Goal: Information Seeking & Learning: Find specific fact

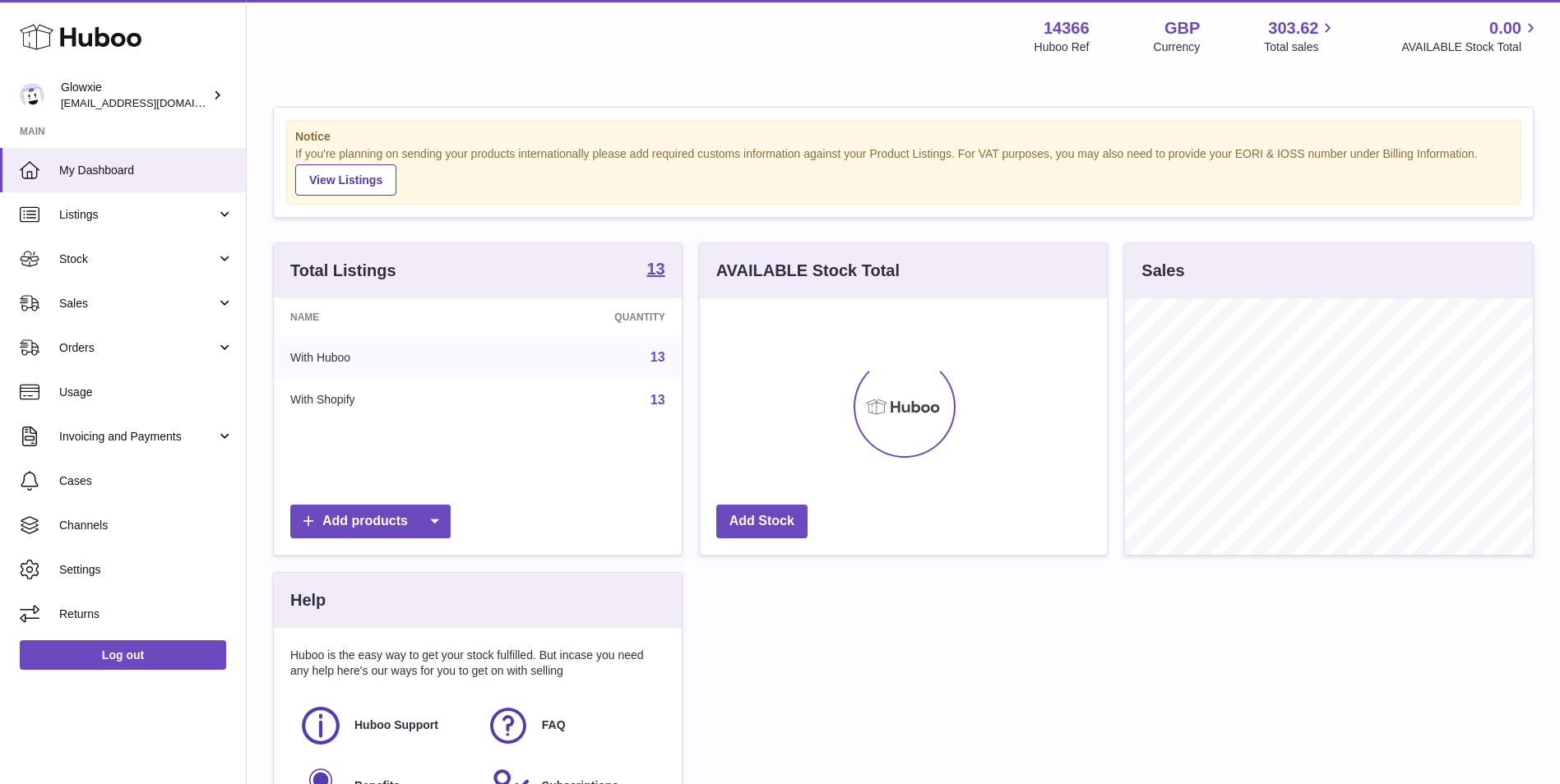
scroll to position [257, 407]
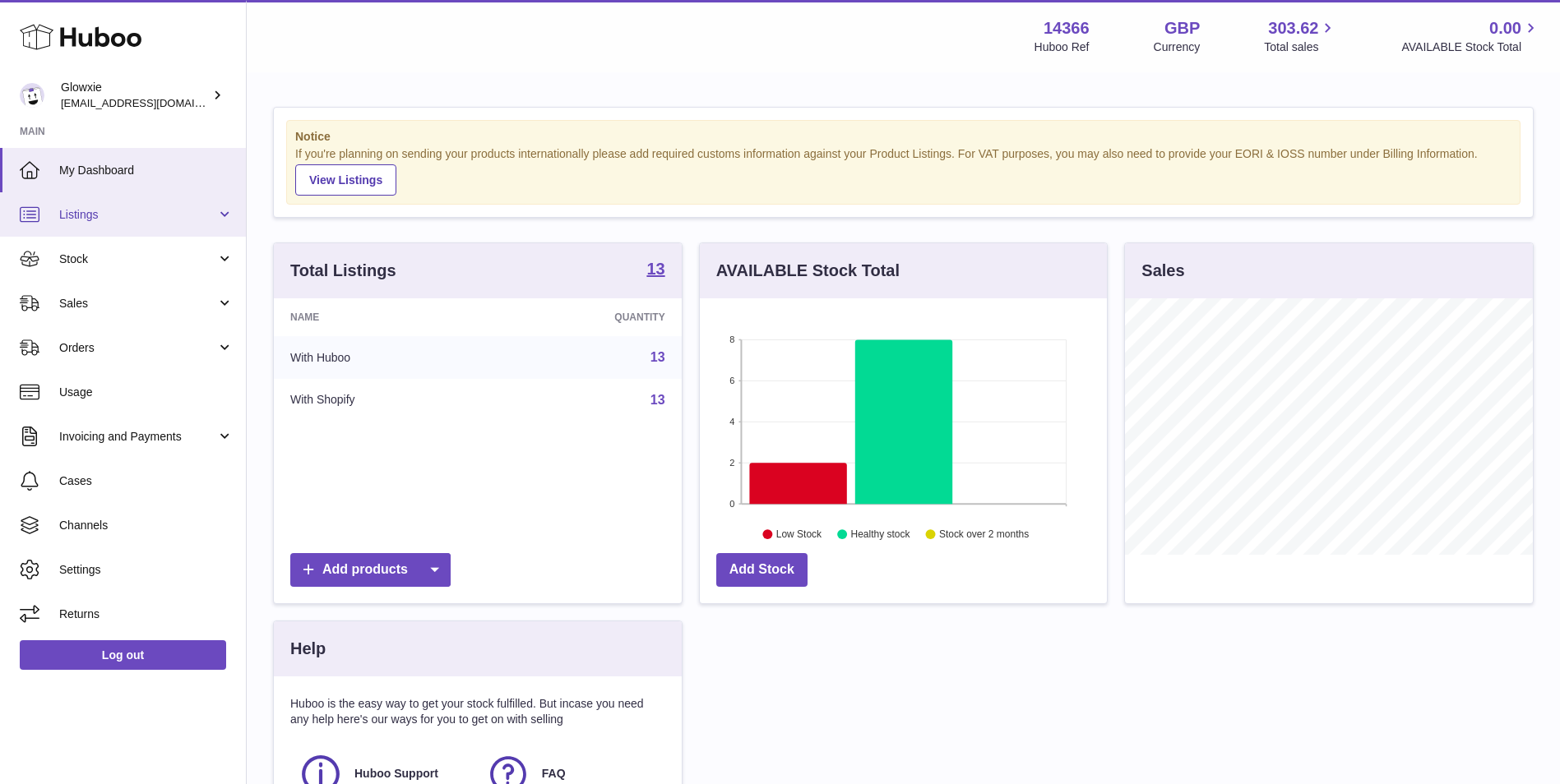
click at [161, 228] on link "Listings" at bounding box center [123, 214] width 246 height 45
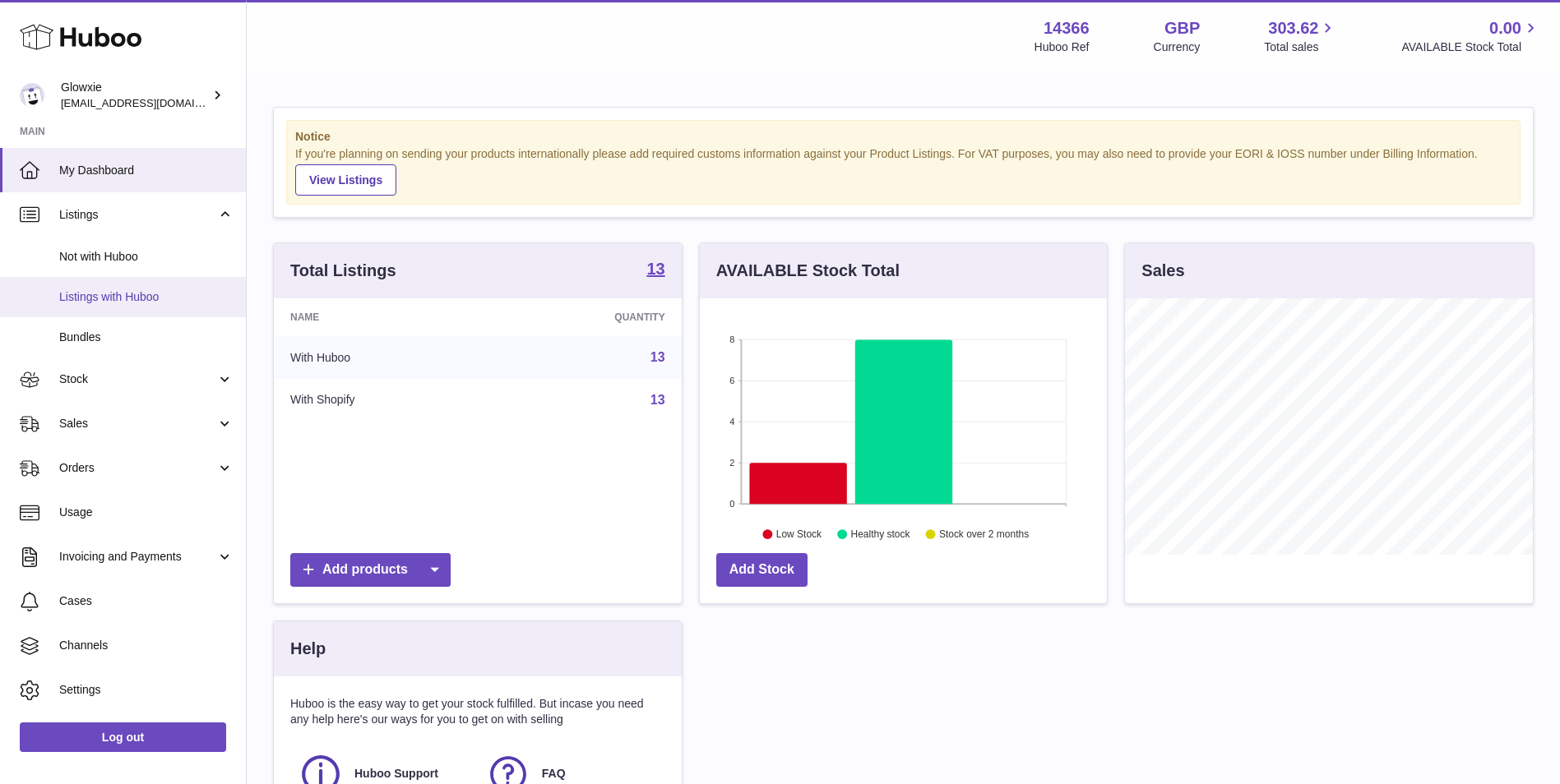
click at [160, 301] on span "Listings with Huboo" at bounding box center [145, 296] width 174 height 15
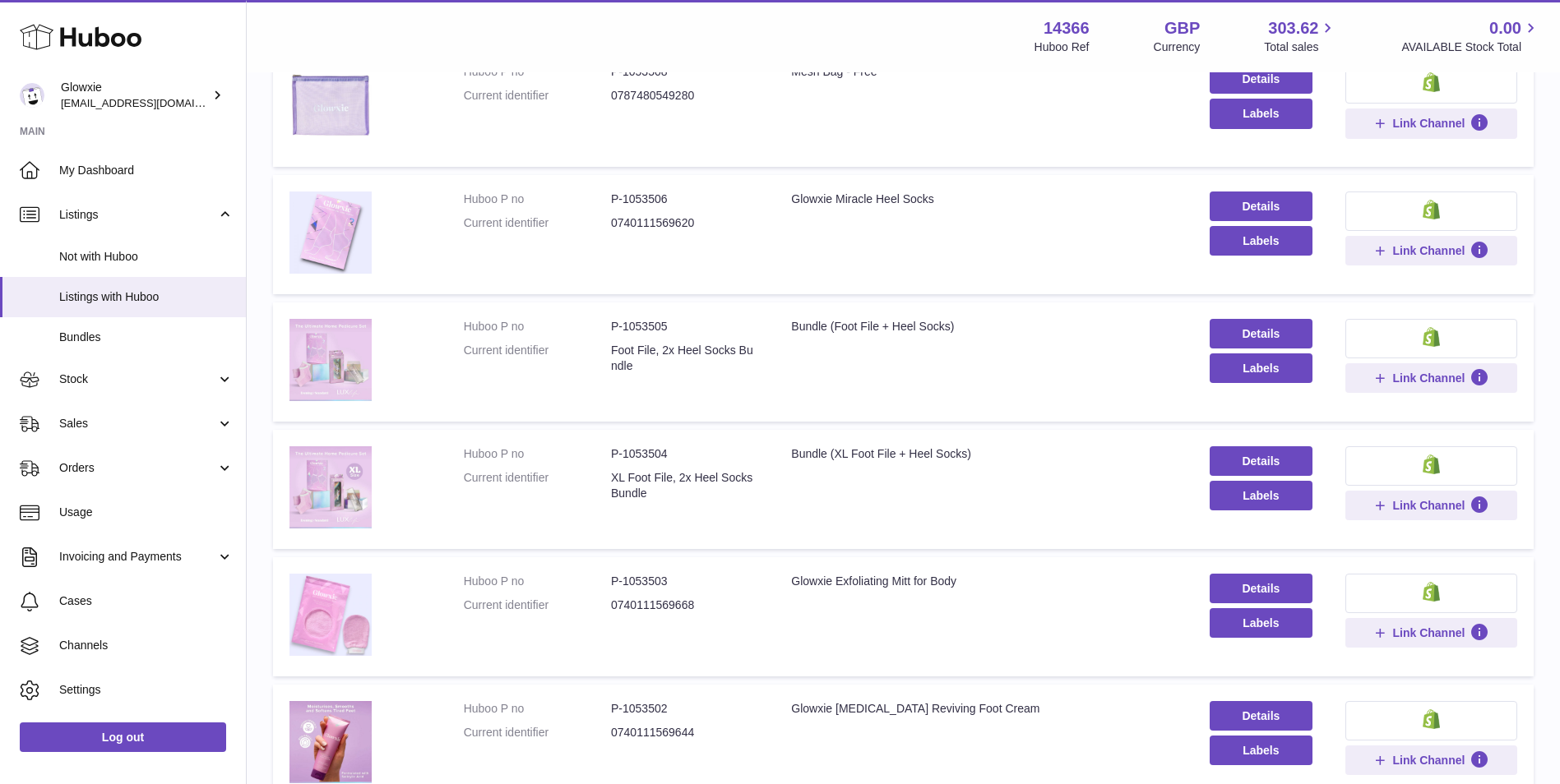
scroll to position [411, 0]
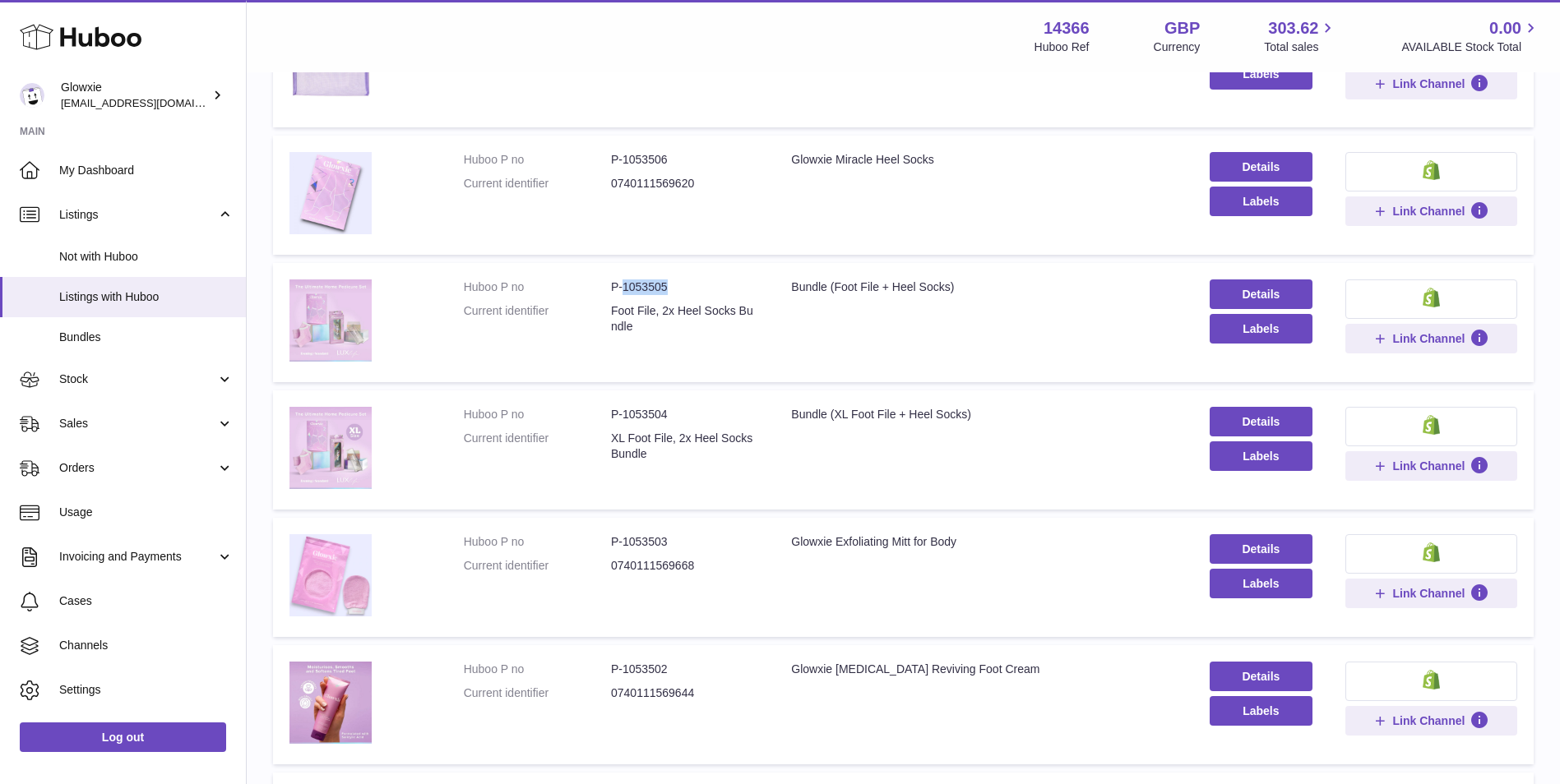
drag, startPoint x: 680, startPoint y: 292, endPoint x: 623, endPoint y: 293, distance: 57.0
click at [623, 293] on dd "P-1053505" at bounding box center [684, 287] width 147 height 15
copy dd "1053505"
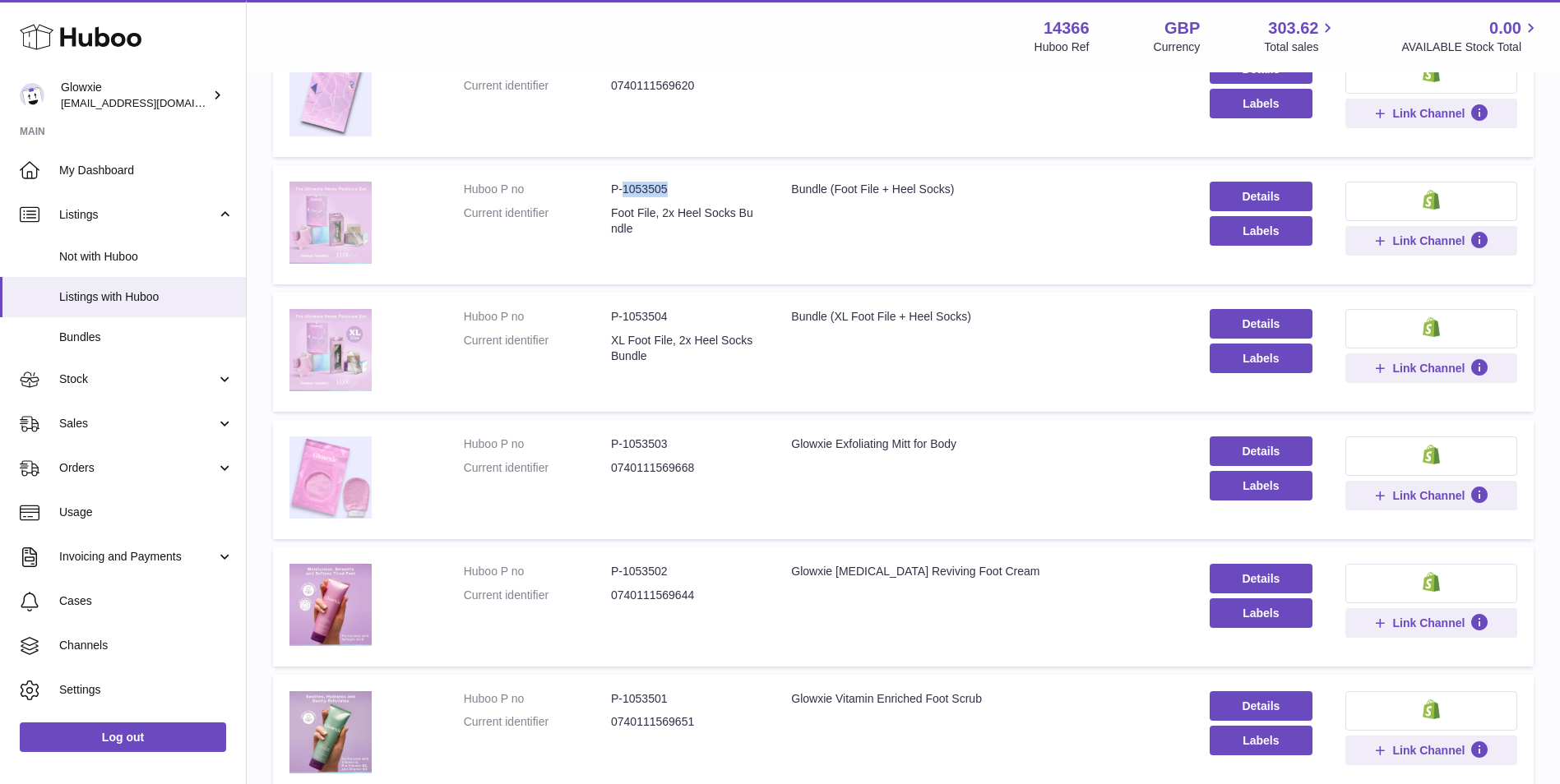
scroll to position [548, 0]
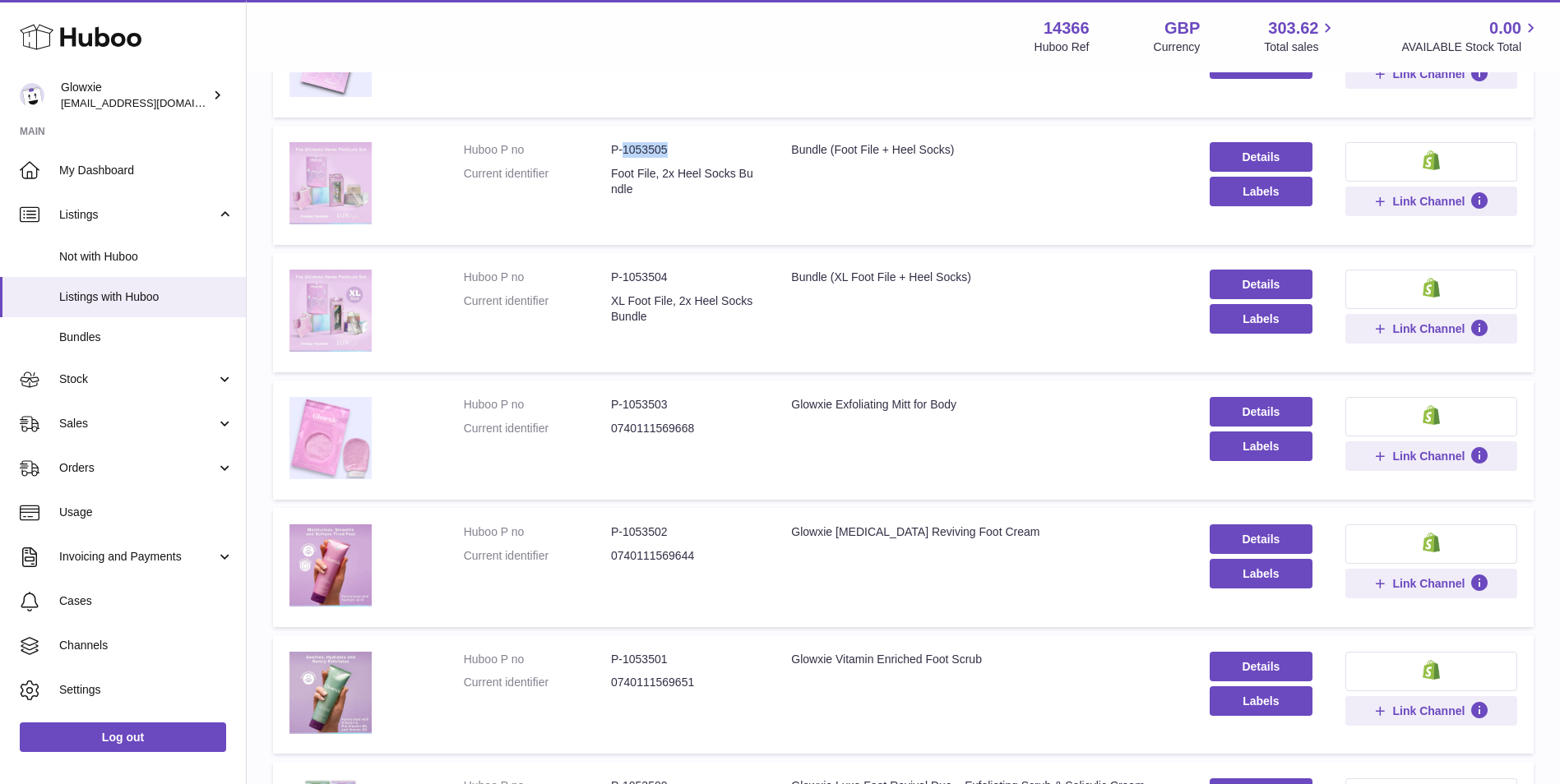
copy dd "1053505"
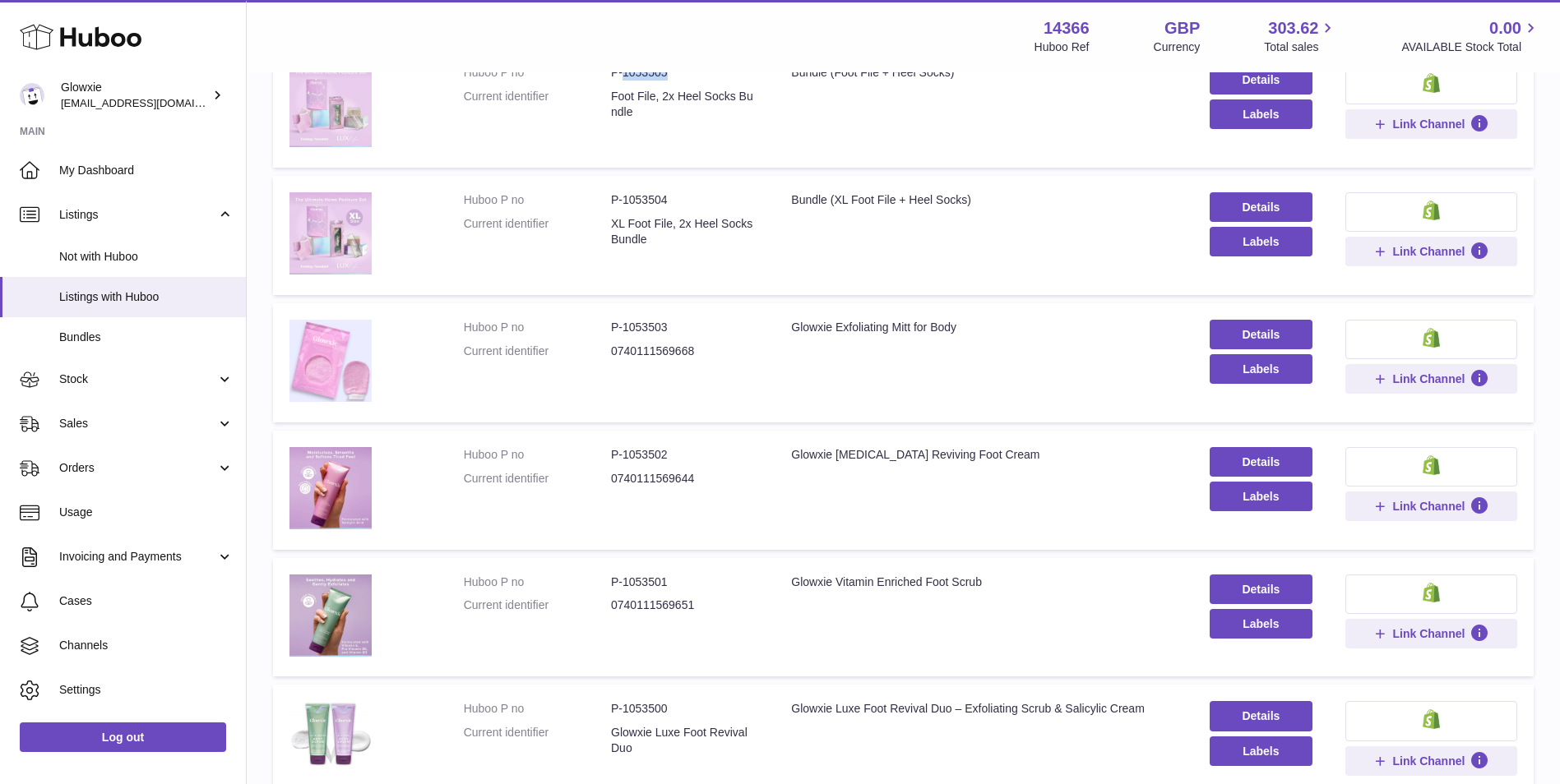
scroll to position [684, 0]
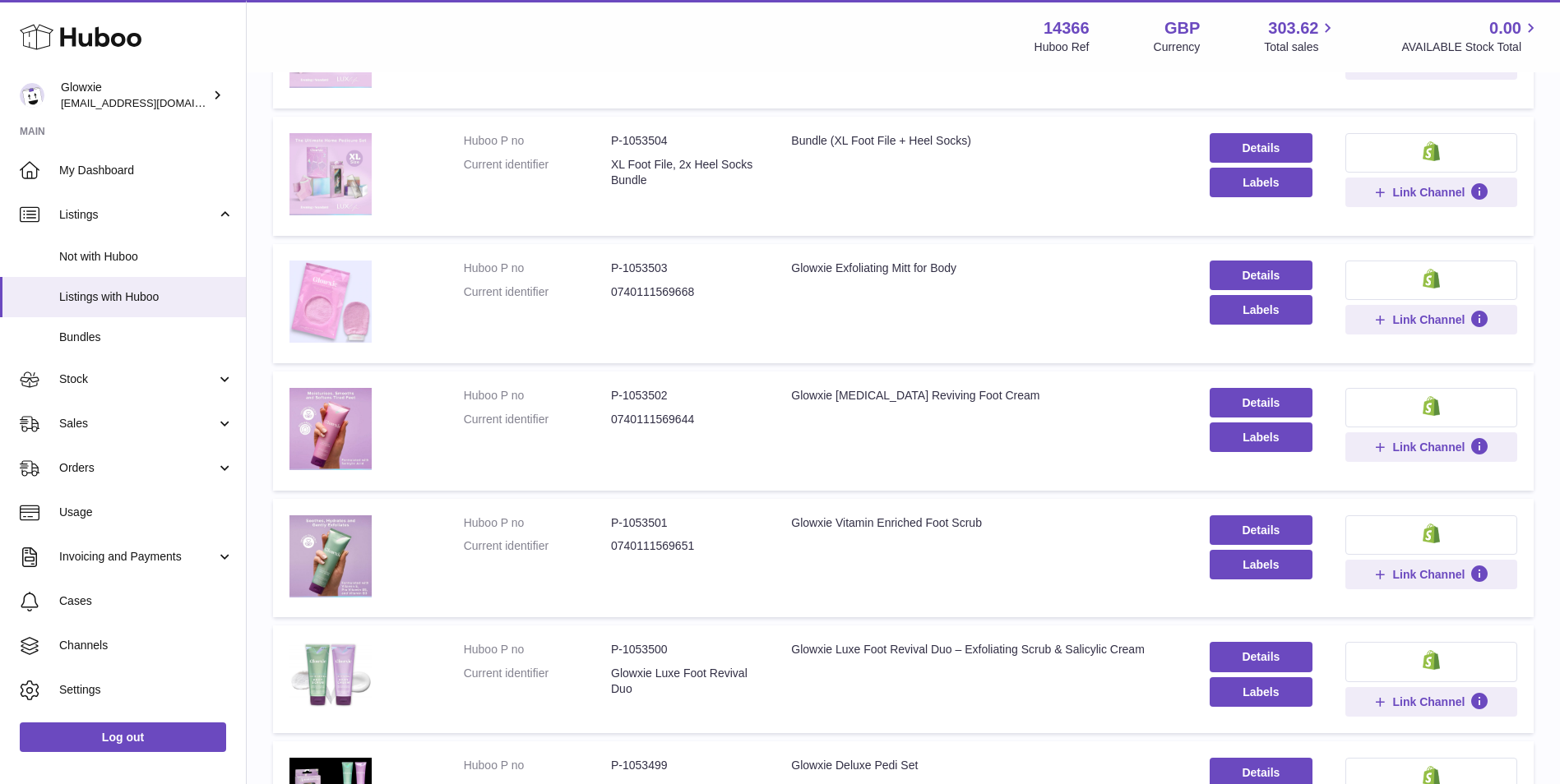
drag, startPoint x: 678, startPoint y: 274, endPoint x: 645, endPoint y: 282, distance: 34.0
click at [645, 282] on tbody "Huboo P no P-1057895 Current identifier Glowxie Deluxe Pedi Set - XL File, Scru…" at bounding box center [903, 234] width 1261 height 1252
drag, startPoint x: 645, startPoint y: 282, endPoint x: 686, endPoint y: 143, distance: 144.9
click at [686, 146] on dd "P-1053504" at bounding box center [684, 141] width 147 height 15
drag, startPoint x: 671, startPoint y: 143, endPoint x: 623, endPoint y: 145, distance: 48.0
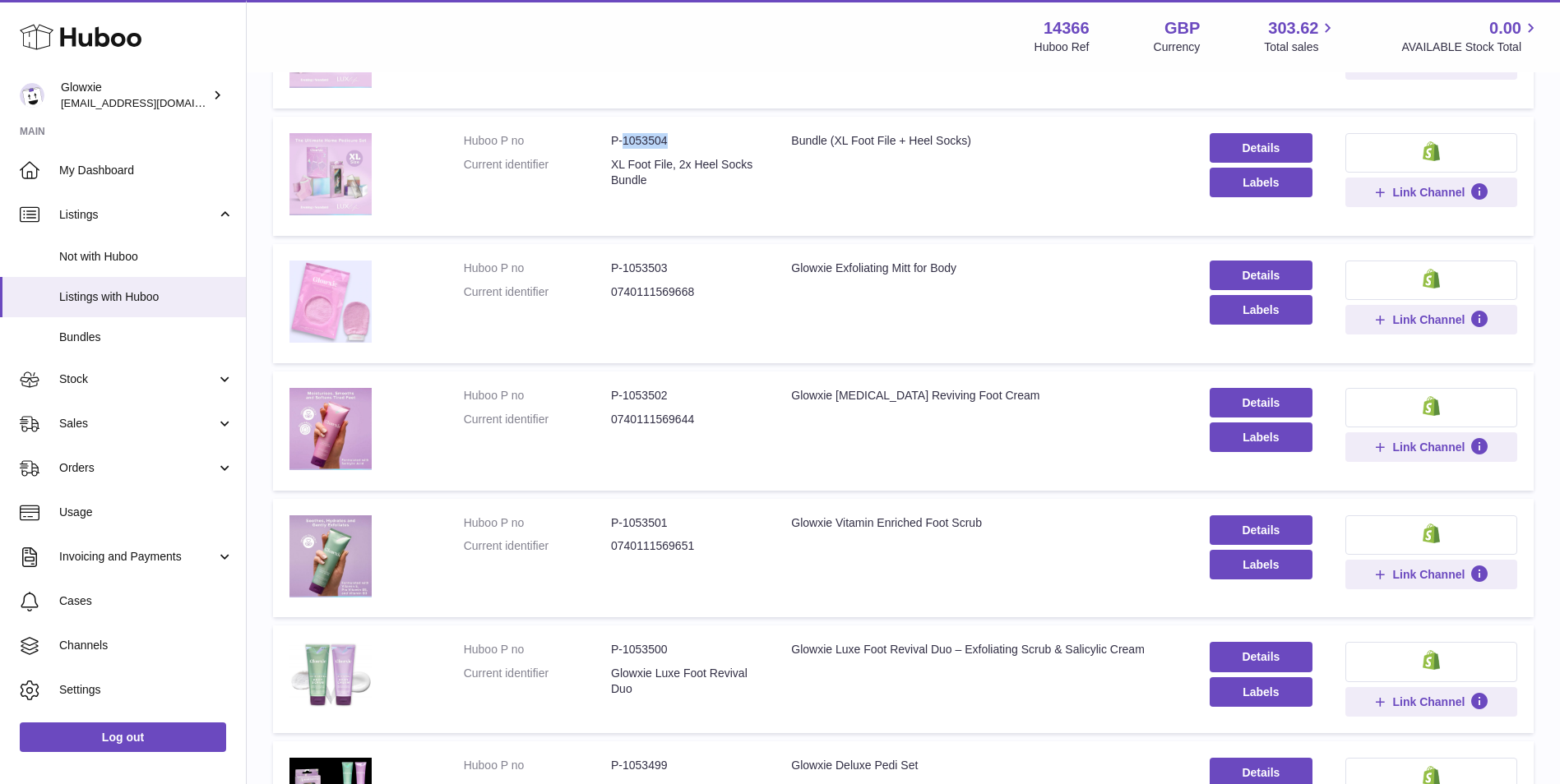
click at [623, 145] on dd "P-1053504" at bounding box center [684, 141] width 147 height 15
copy dd "1053504"
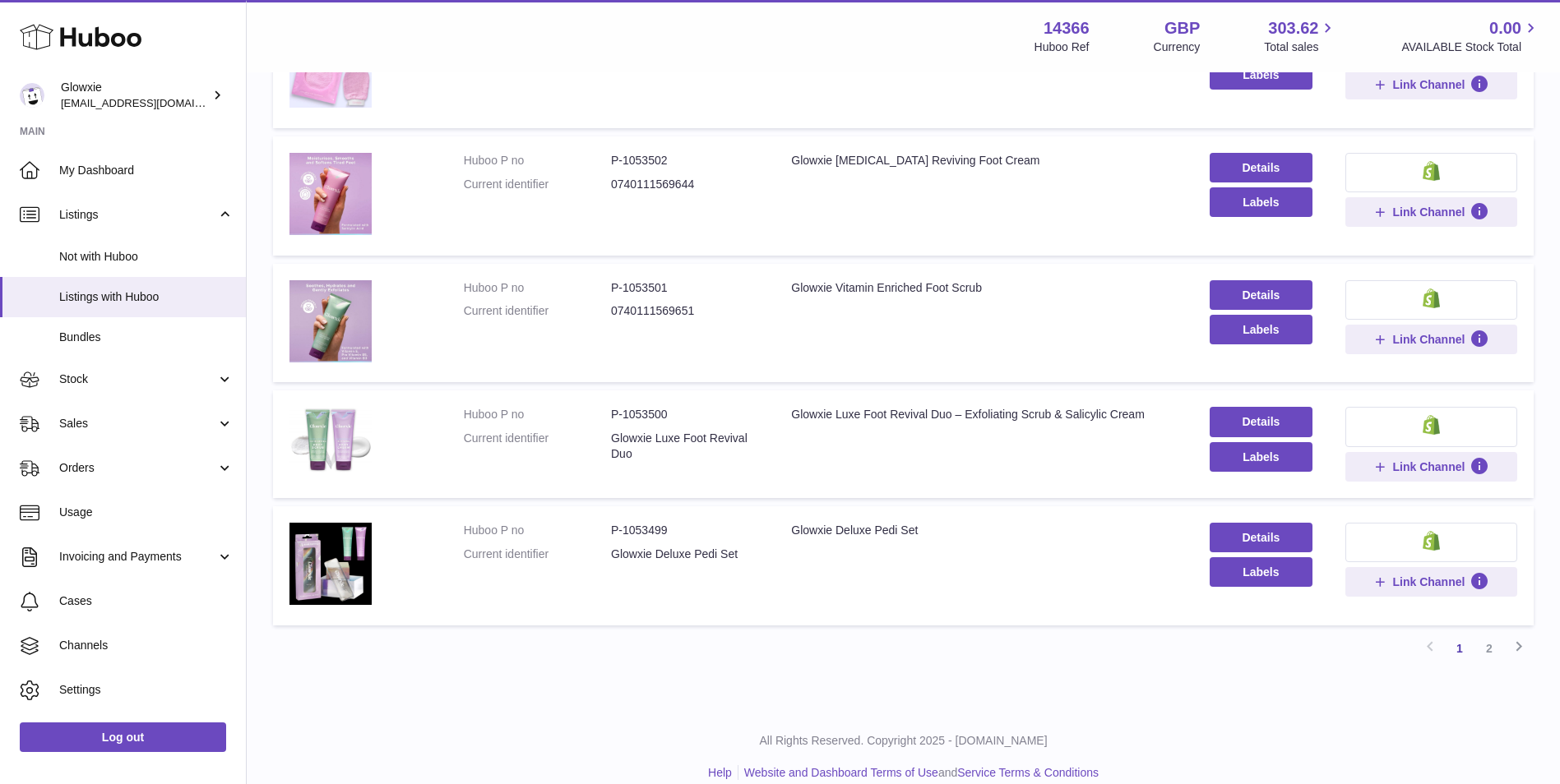
scroll to position [940, 0]
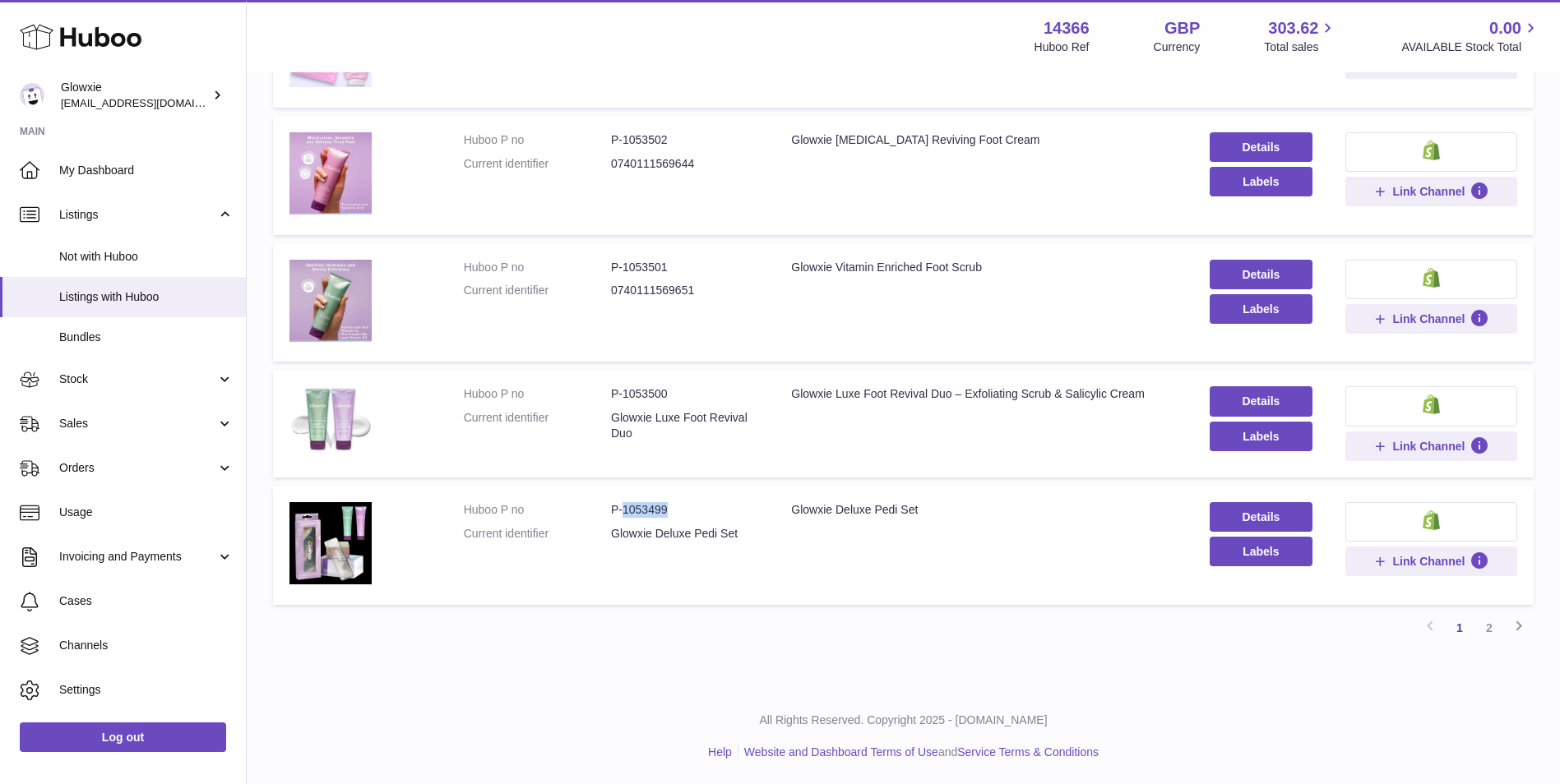
drag, startPoint x: 666, startPoint y: 511, endPoint x: 622, endPoint y: 521, distance: 45.1
click at [622, 521] on dl "Huboo P no P-1053499 Current identifier Glowxie Deluxe Pedi Set" at bounding box center [611, 526] width 295 height 48
copy dd "1053499"
click at [1513, 636] on icon at bounding box center [1518, 626] width 20 height 21
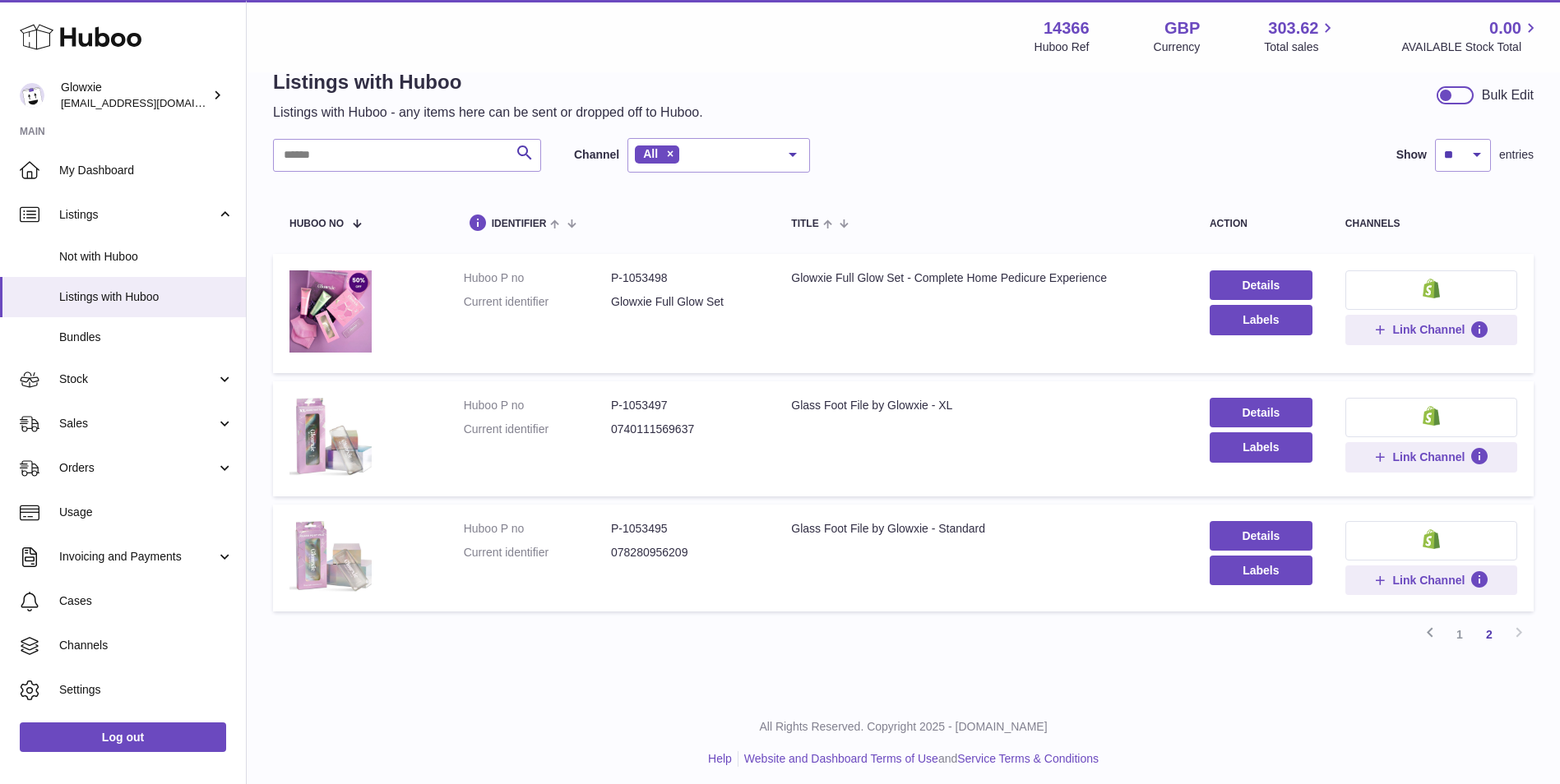
scroll to position [46, 0]
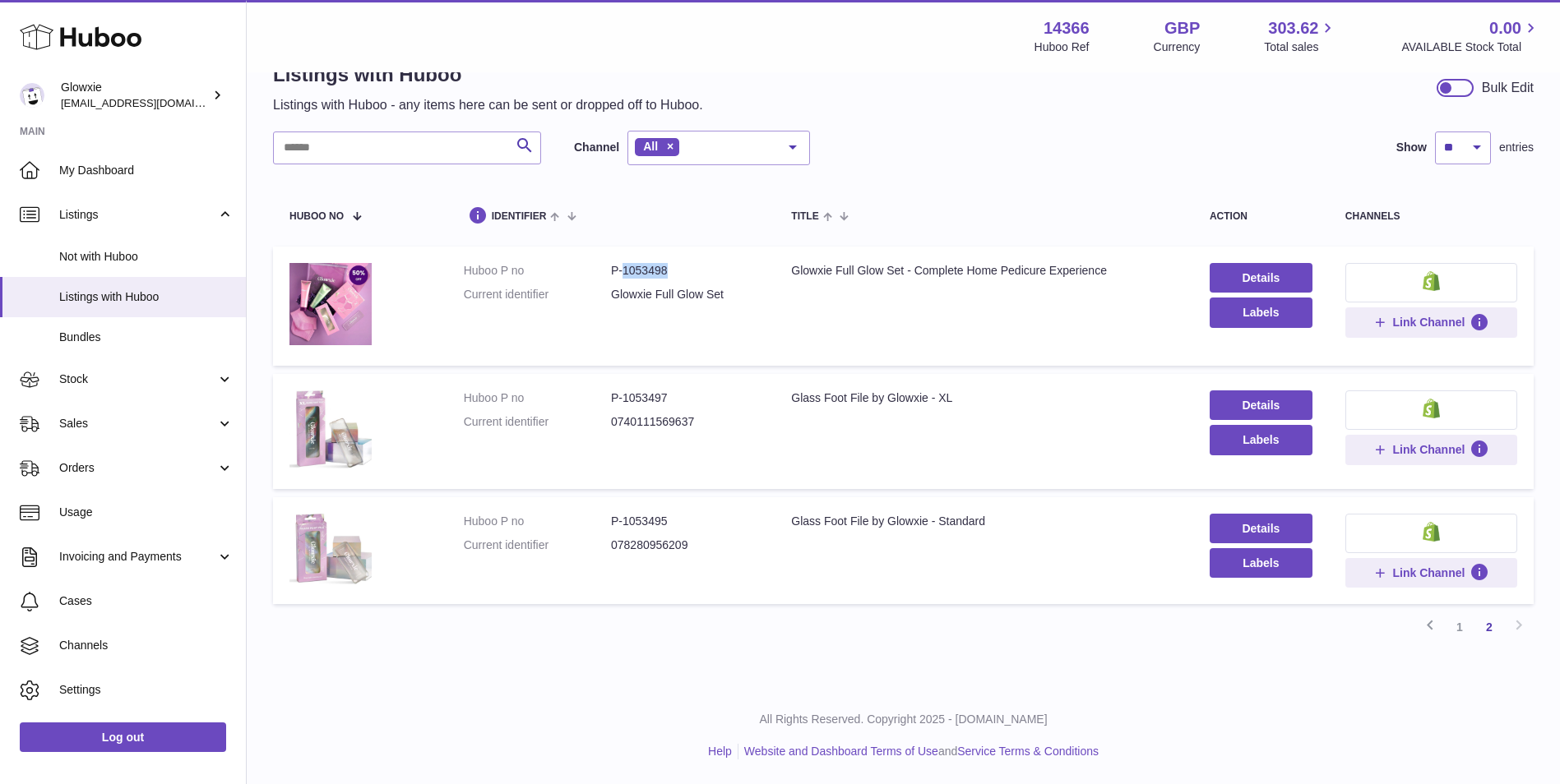
drag, startPoint x: 680, startPoint y: 271, endPoint x: 625, endPoint y: 277, distance: 55.3
click at [625, 277] on dd "P-1053498" at bounding box center [684, 271] width 147 height 15
copy dd "1053498"
click at [689, 647] on div "Listings with Huboo Listings with Huboo - any items here can be sent or dropped…" at bounding box center [902, 357] width 1313 height 659
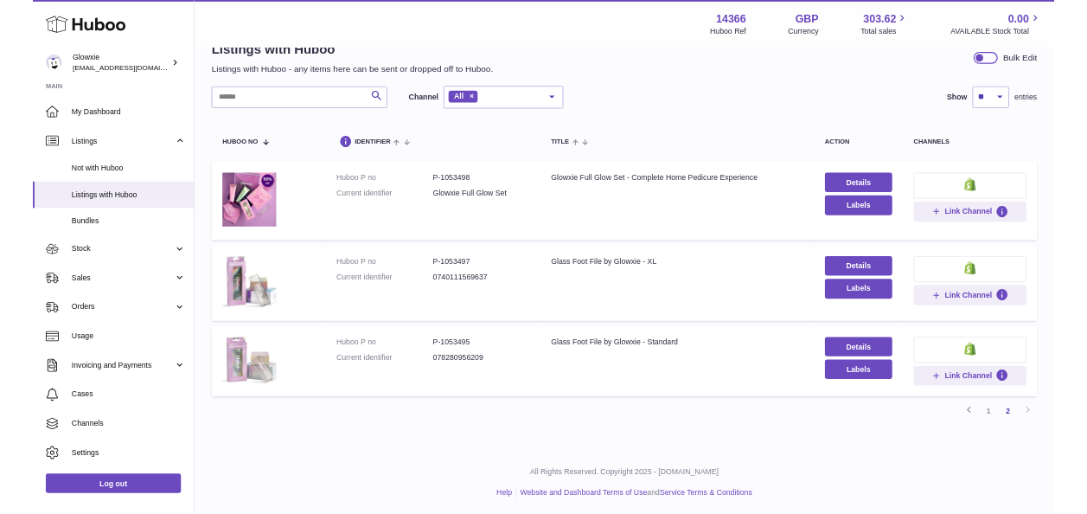
scroll to position [47, 0]
